Goal: Task Accomplishment & Management: Manage account settings

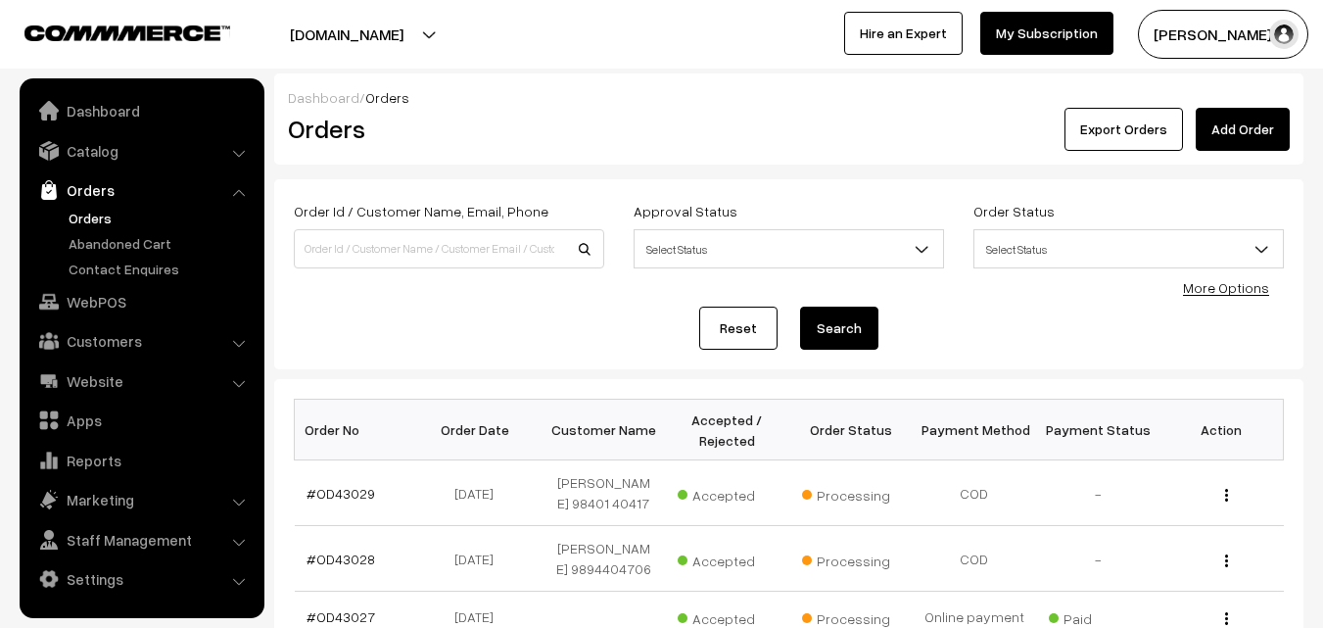
click at [88, 220] on link "Orders" at bounding box center [161, 218] width 194 height 21
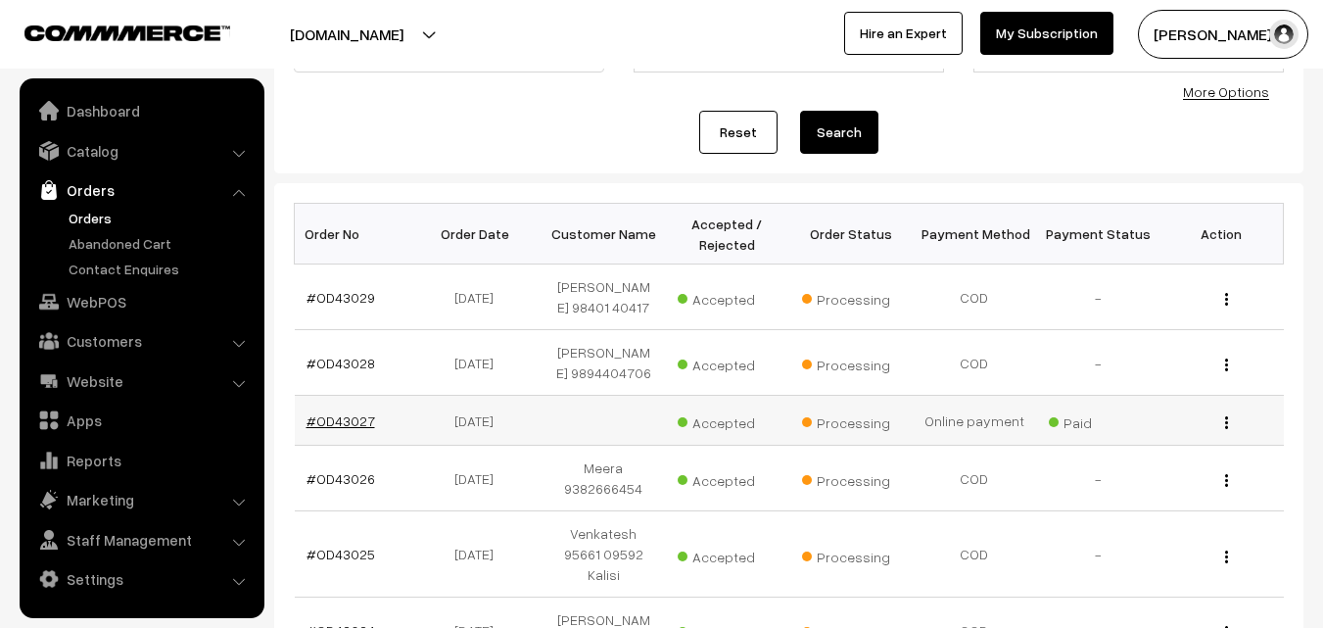
click at [334, 416] on link "#OD43027" at bounding box center [341, 420] width 69 height 17
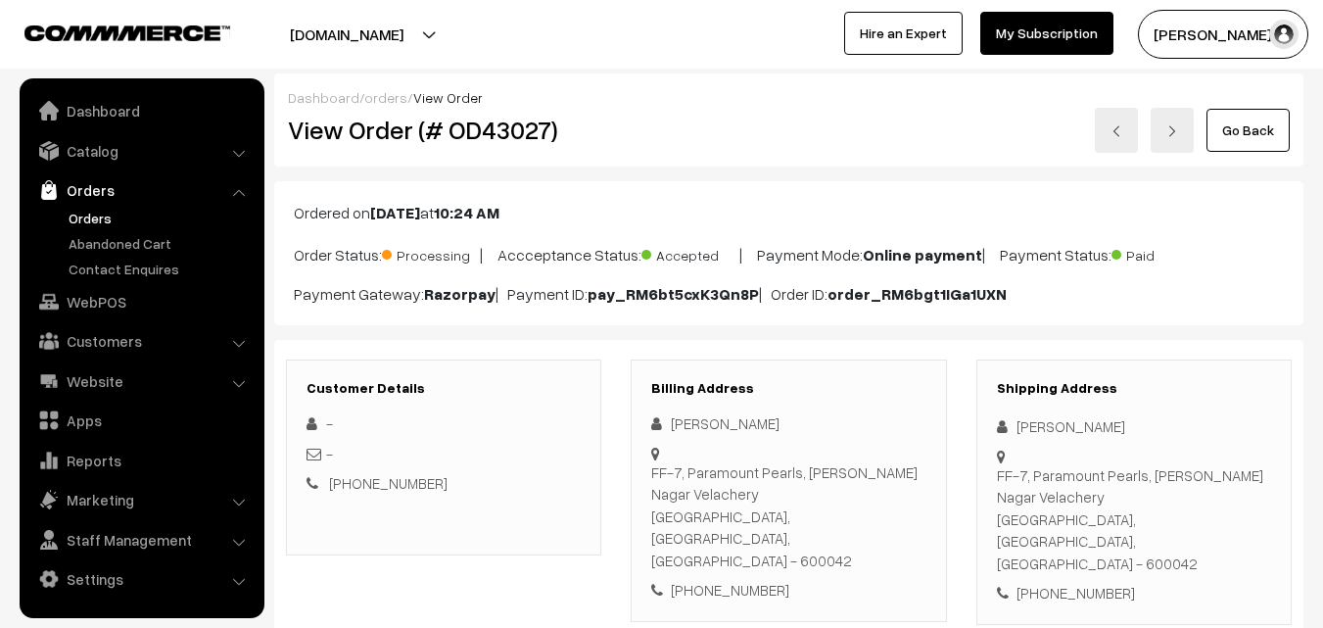
click at [1234, 135] on link "Go Back" at bounding box center [1248, 130] width 83 height 43
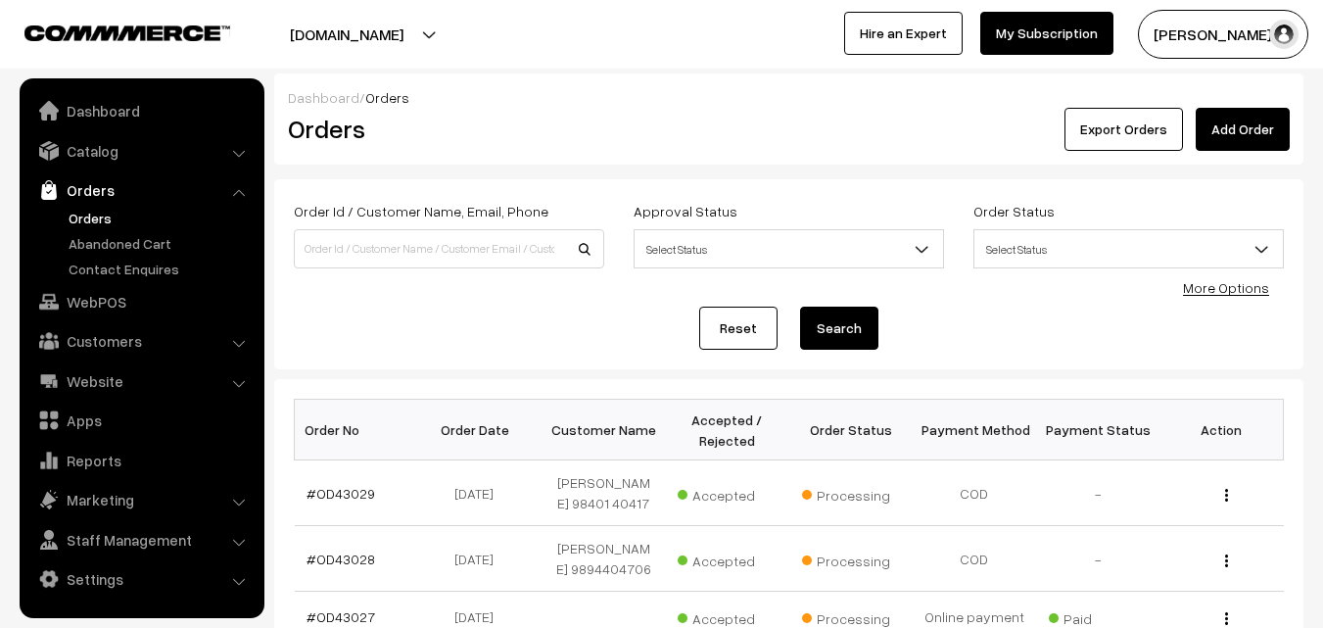
click at [80, 214] on link "Orders" at bounding box center [161, 218] width 194 height 21
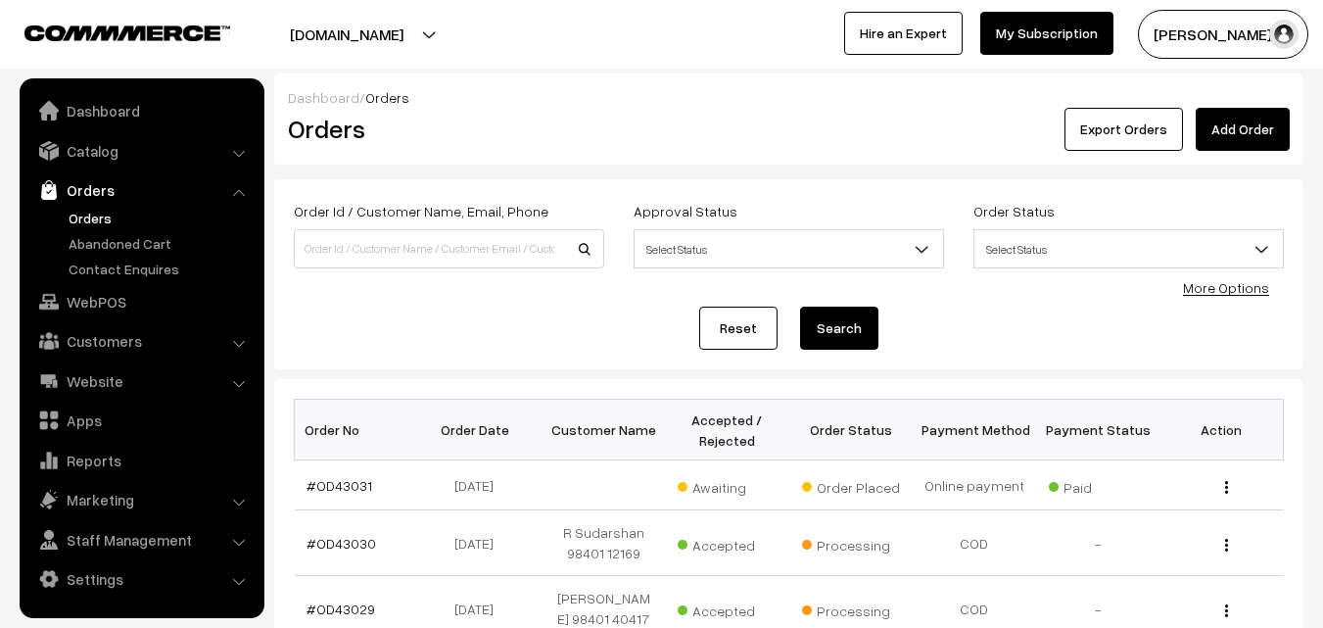
click at [99, 186] on link "Orders" at bounding box center [140, 189] width 233 height 35
click at [92, 214] on link "Orders" at bounding box center [161, 218] width 194 height 21
click at [317, 489] on link "#OD43031" at bounding box center [340, 485] width 66 height 17
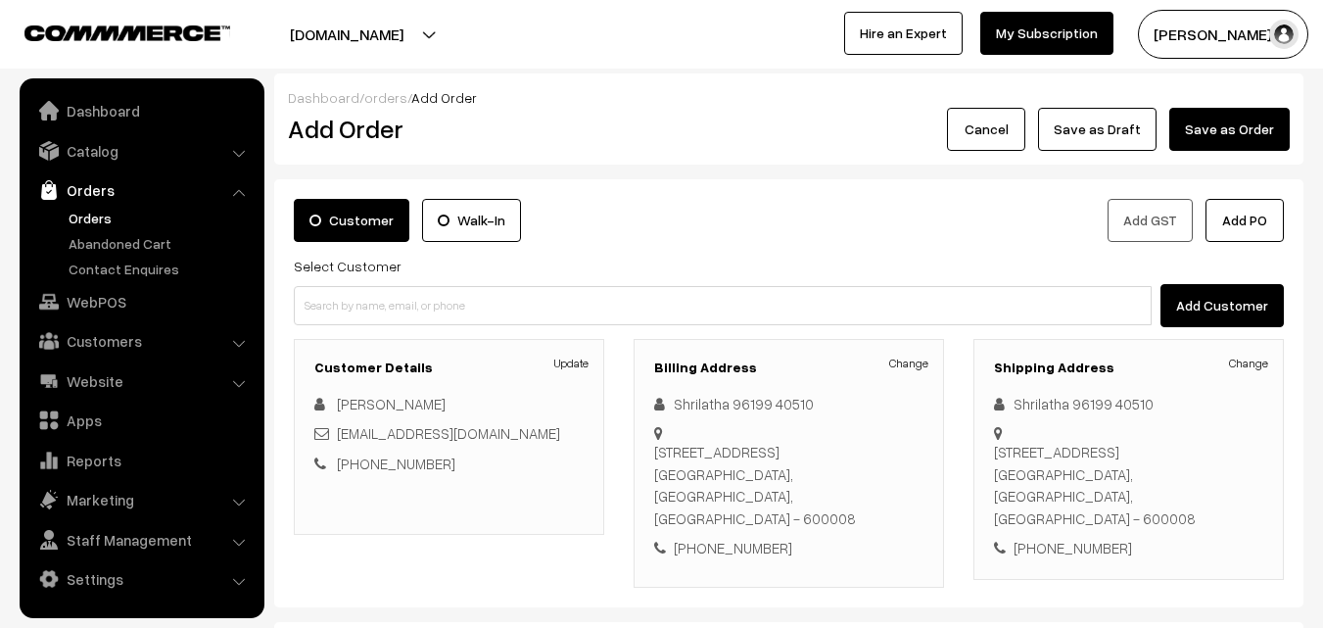
scroll to position [196, 0]
